Goal: Navigation & Orientation: Find specific page/section

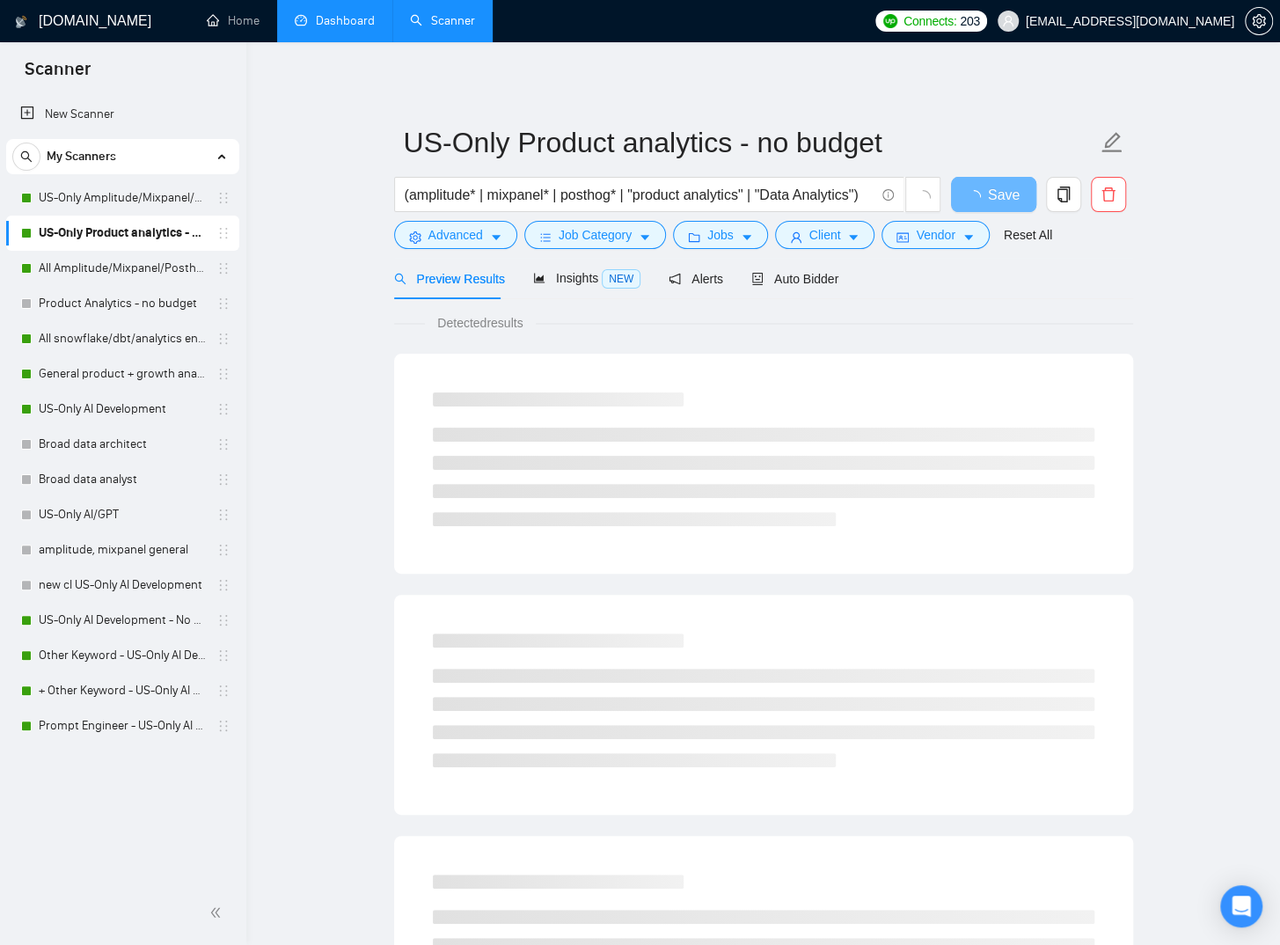
click at [328, 28] on link "Dashboard" at bounding box center [335, 20] width 80 height 15
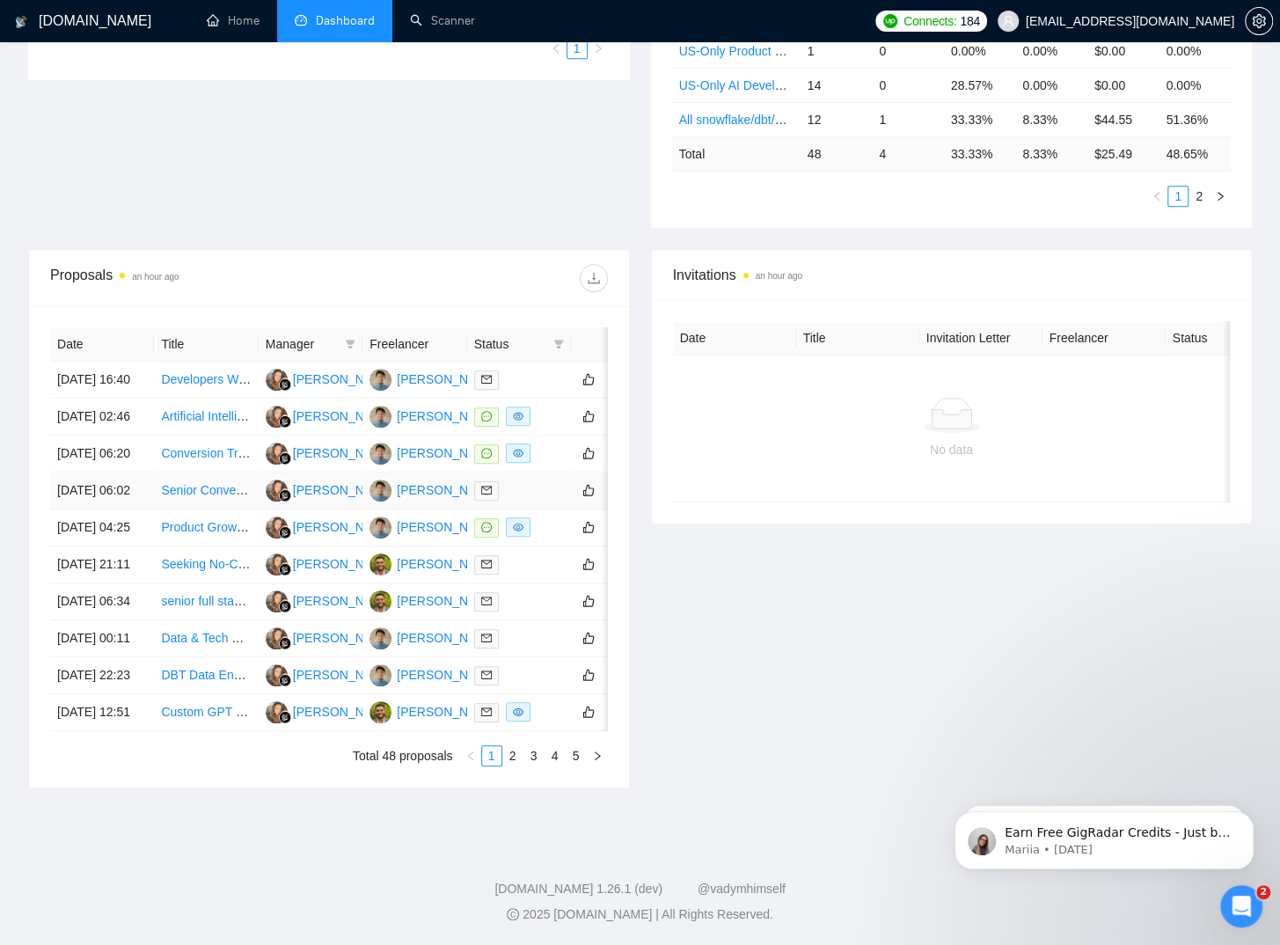
scroll to position [616, 0]
click at [521, 765] on link "2" at bounding box center [512, 755] width 19 height 19
click at [487, 765] on link "1" at bounding box center [491, 755] width 19 height 19
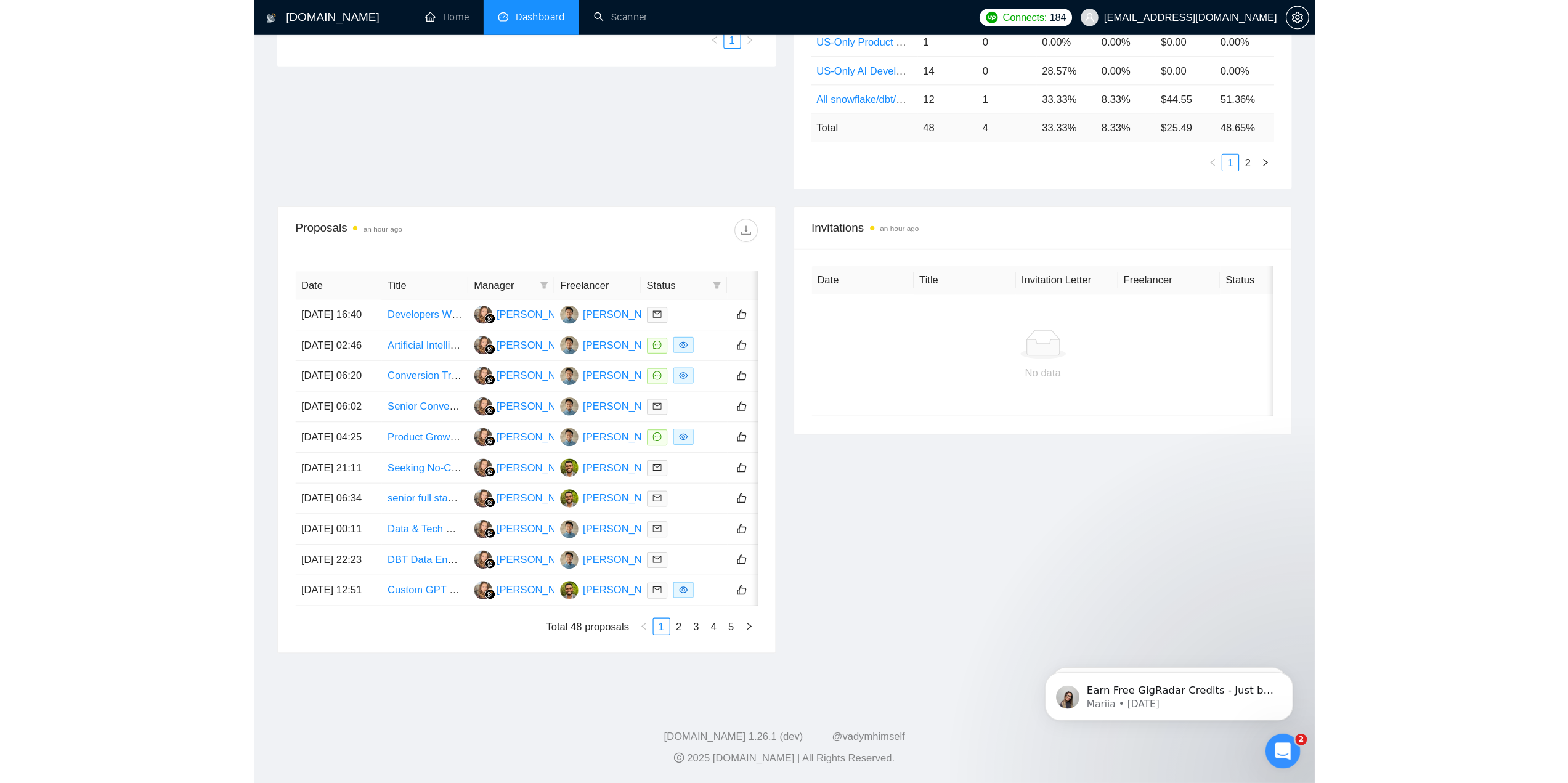
scroll to position [192, 0]
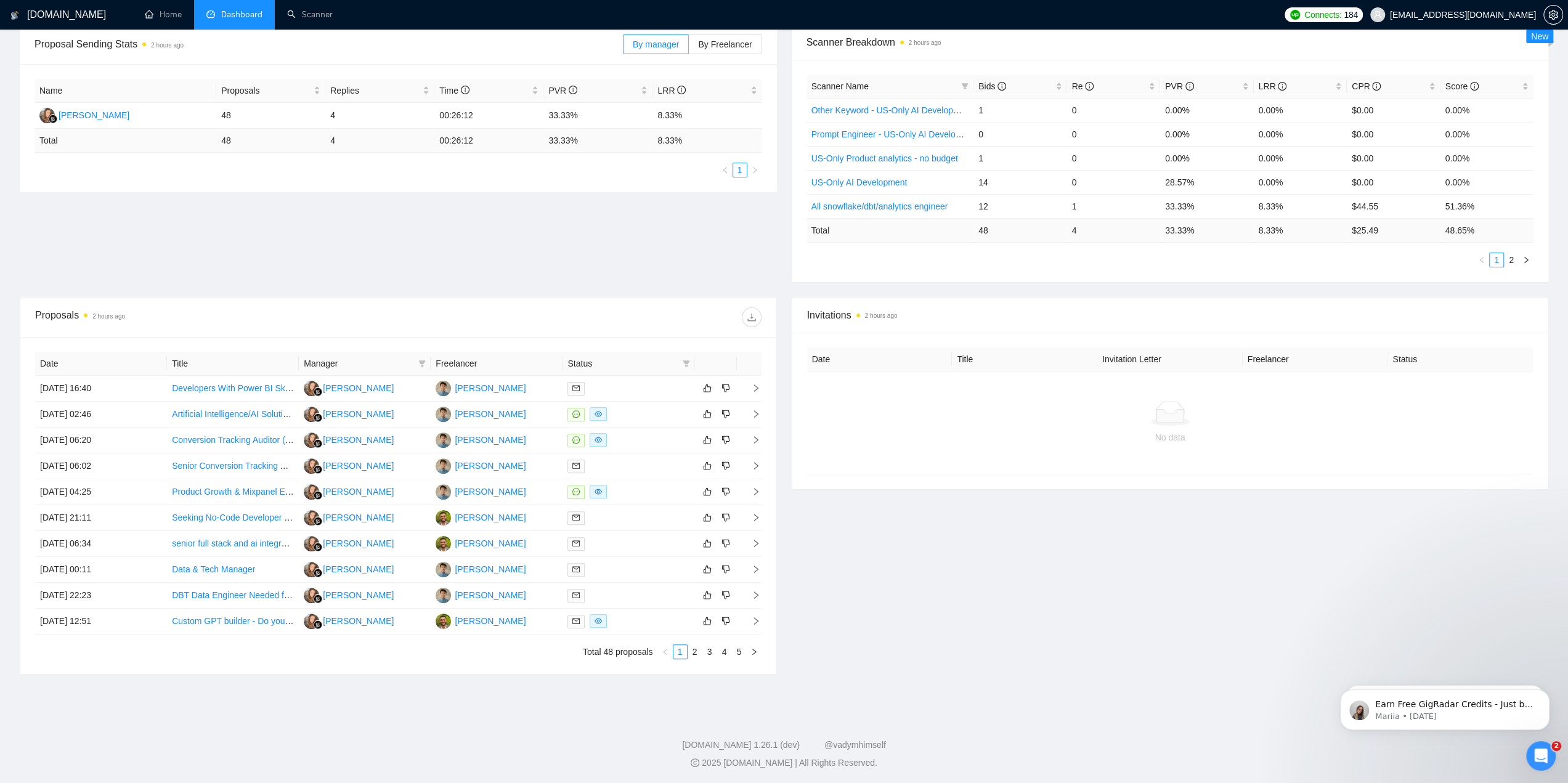
click at [630, 235] on div "Proposal Sending Stats 2 hours ago By manager By Freelancer Name Proposals Repl…" at bounding box center [784, 160] width 1543 height 272
click at [662, 262] on div "Proposal Sending Stats 2 hours ago By manager By Freelancer Name Proposals Repl…" at bounding box center [784, 160] width 1543 height 272
click at [218, 25] on li "Dashboard" at bounding box center [234, 15] width 81 height 29
click at [168, 13] on link "Home" at bounding box center [163, 14] width 37 height 11
